Goal: Find contact information: Find contact information

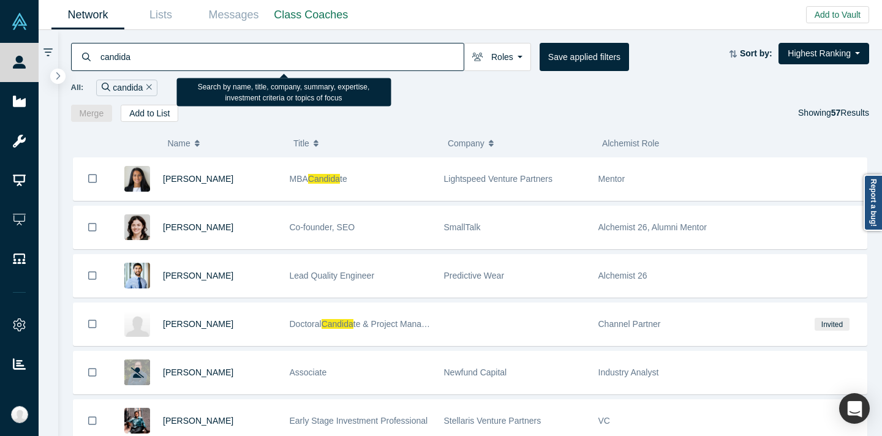
click at [269, 62] on input "candida" at bounding box center [281, 56] width 364 height 29
paste input "[PERSON_NAME] Can"
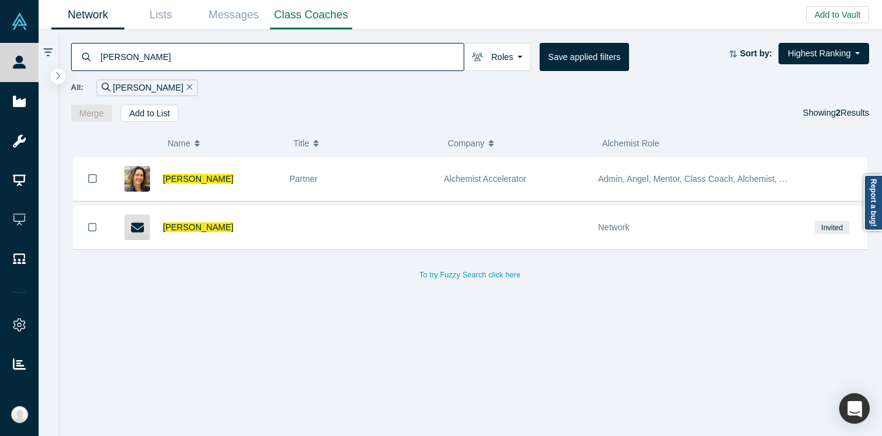
type input "[PERSON_NAME]"
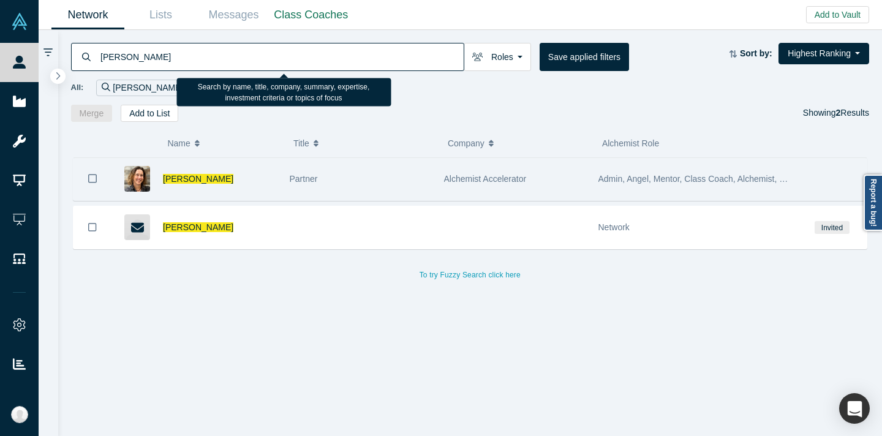
click at [379, 165] on div "Partner" at bounding box center [360, 179] width 141 height 42
